Goal: Information Seeking & Learning: Learn about a topic

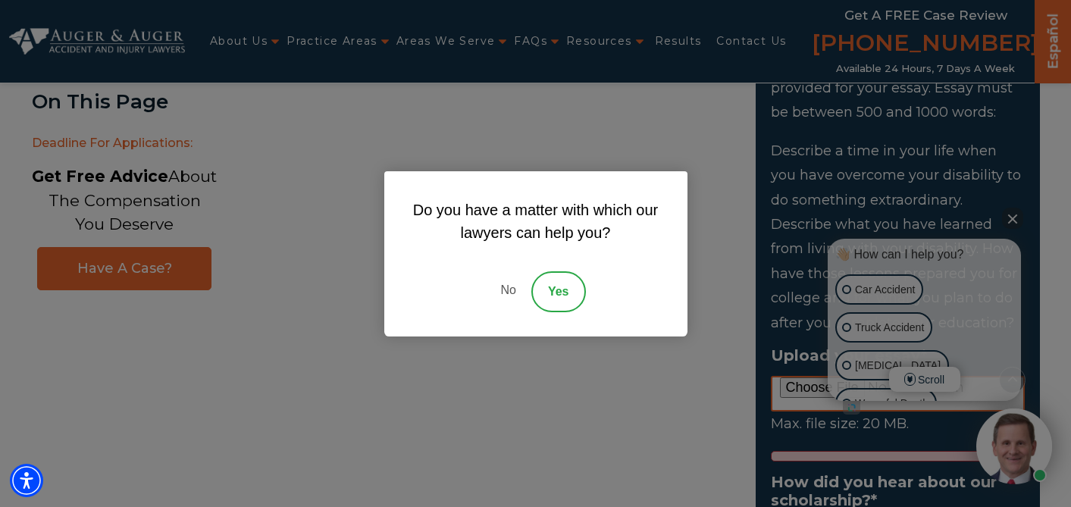
scroll to position [1572, 0]
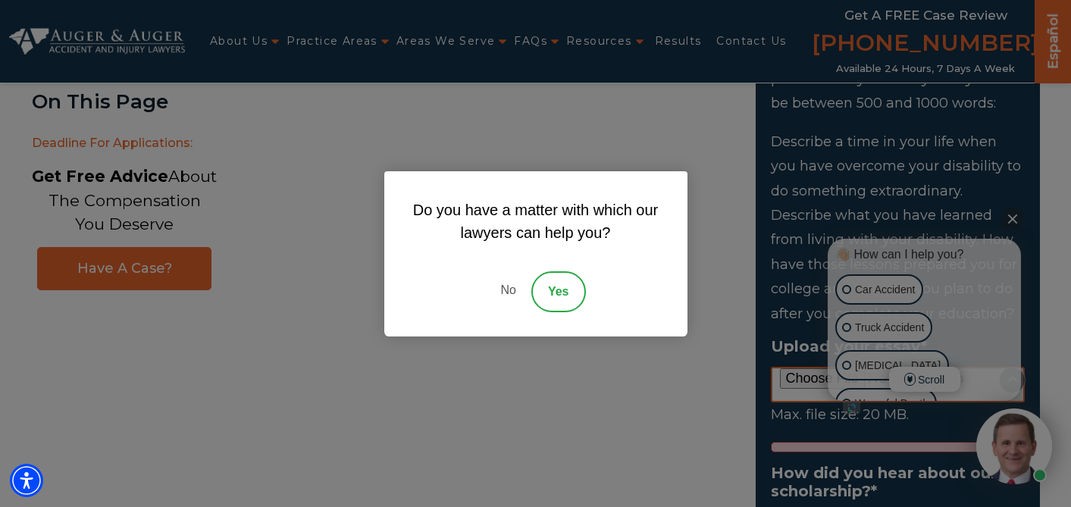
click at [510, 292] on link "No" at bounding box center [507, 291] width 45 height 41
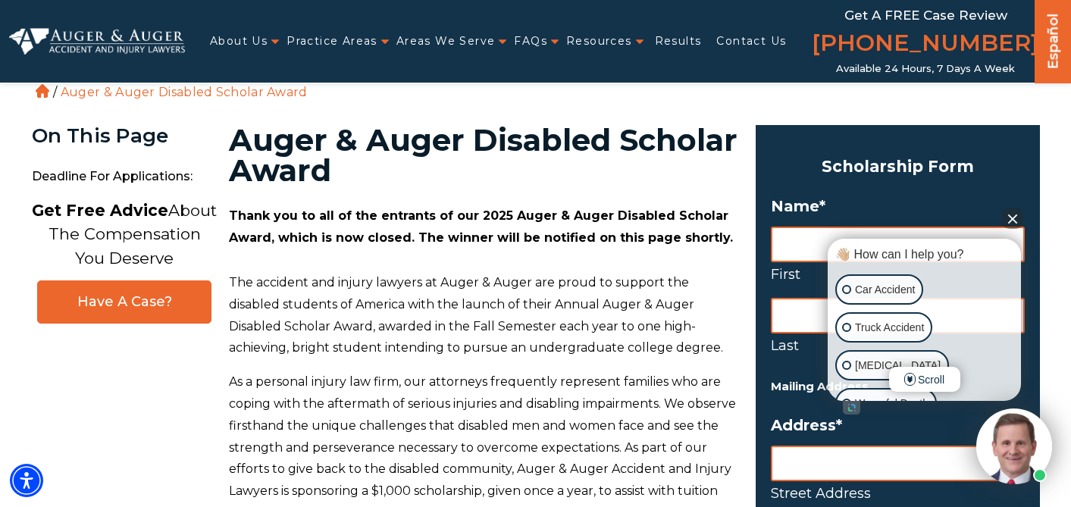
scroll to position [14, 0]
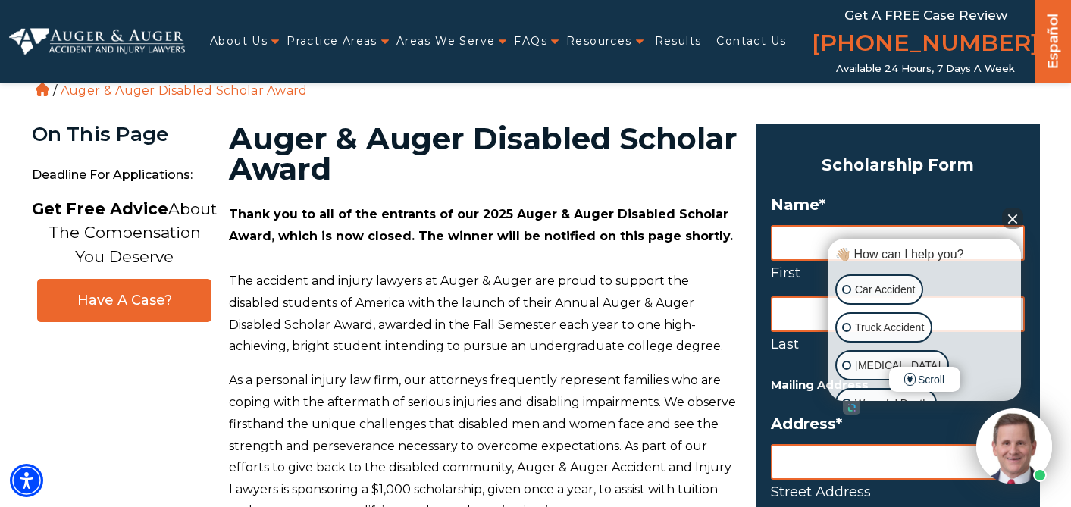
click at [1015, 216] on button "Close Intaker Chat Widget" at bounding box center [1012, 218] width 21 height 21
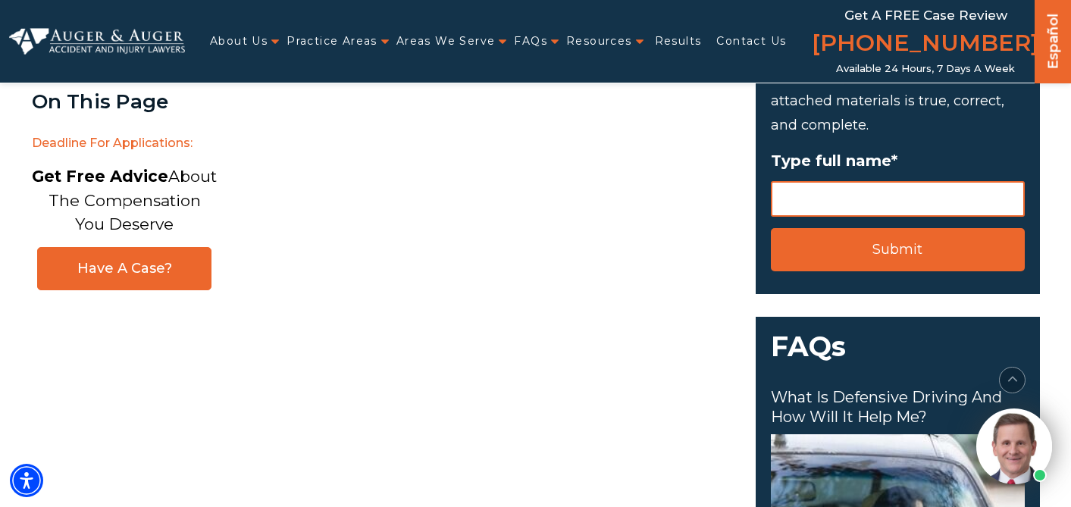
scroll to position [2144, 0]
